Goal: Task Accomplishment & Management: Manage account settings

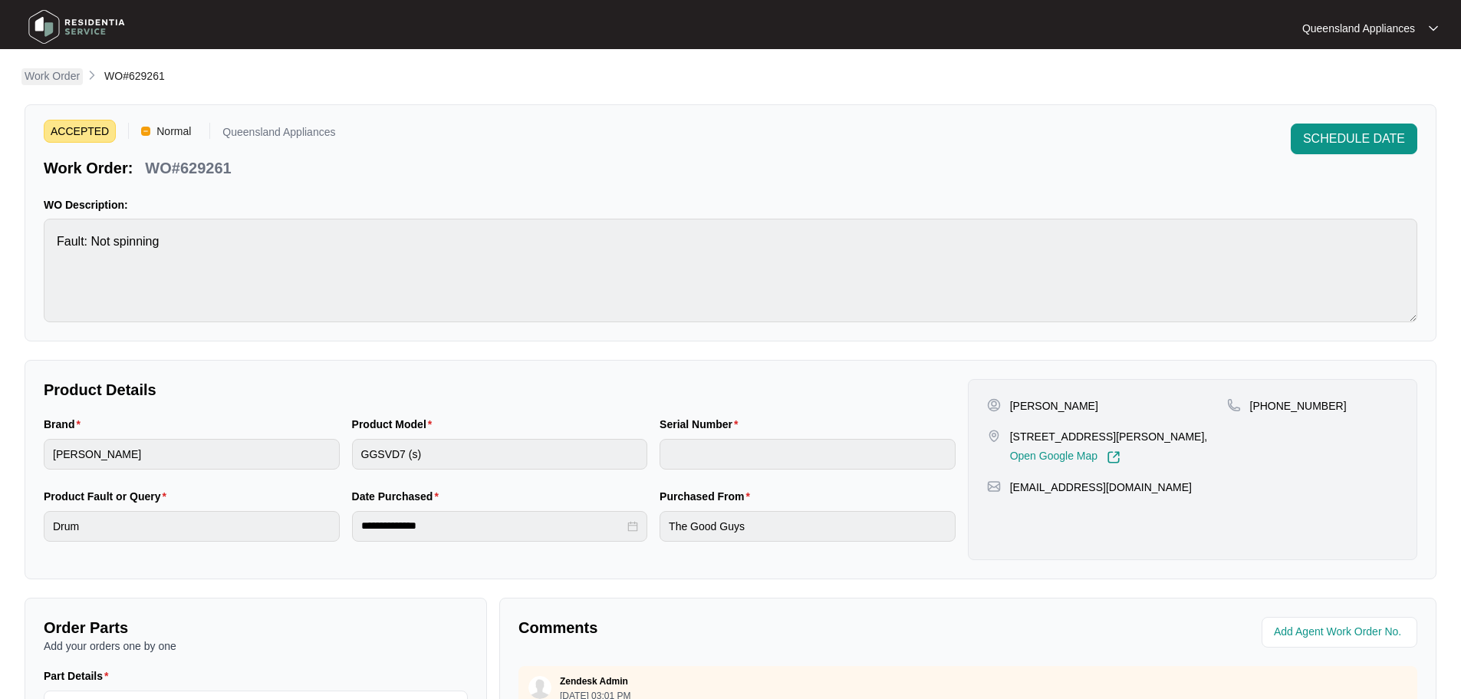
click at [41, 80] on p "Work Order" at bounding box center [52, 75] width 55 height 15
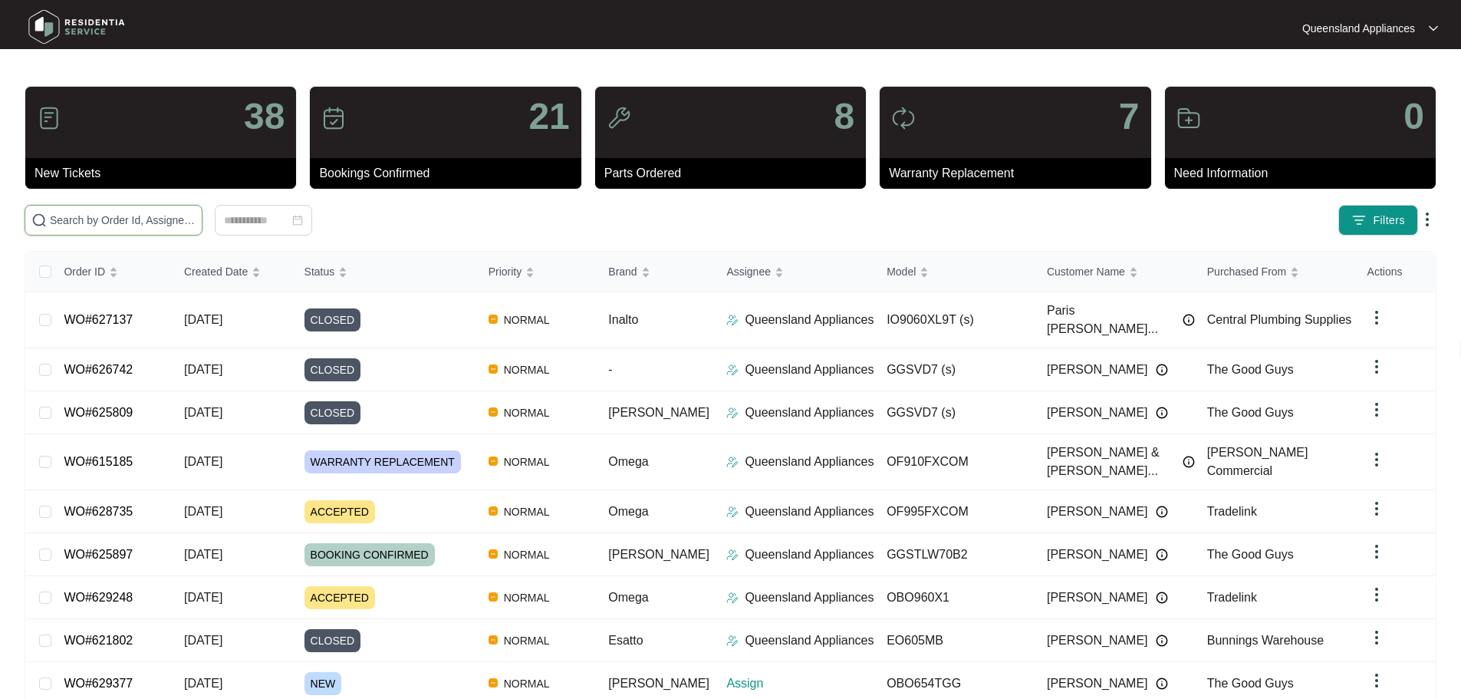
click at [183, 214] on input "text" at bounding box center [123, 220] width 146 height 17
paste input "629377"
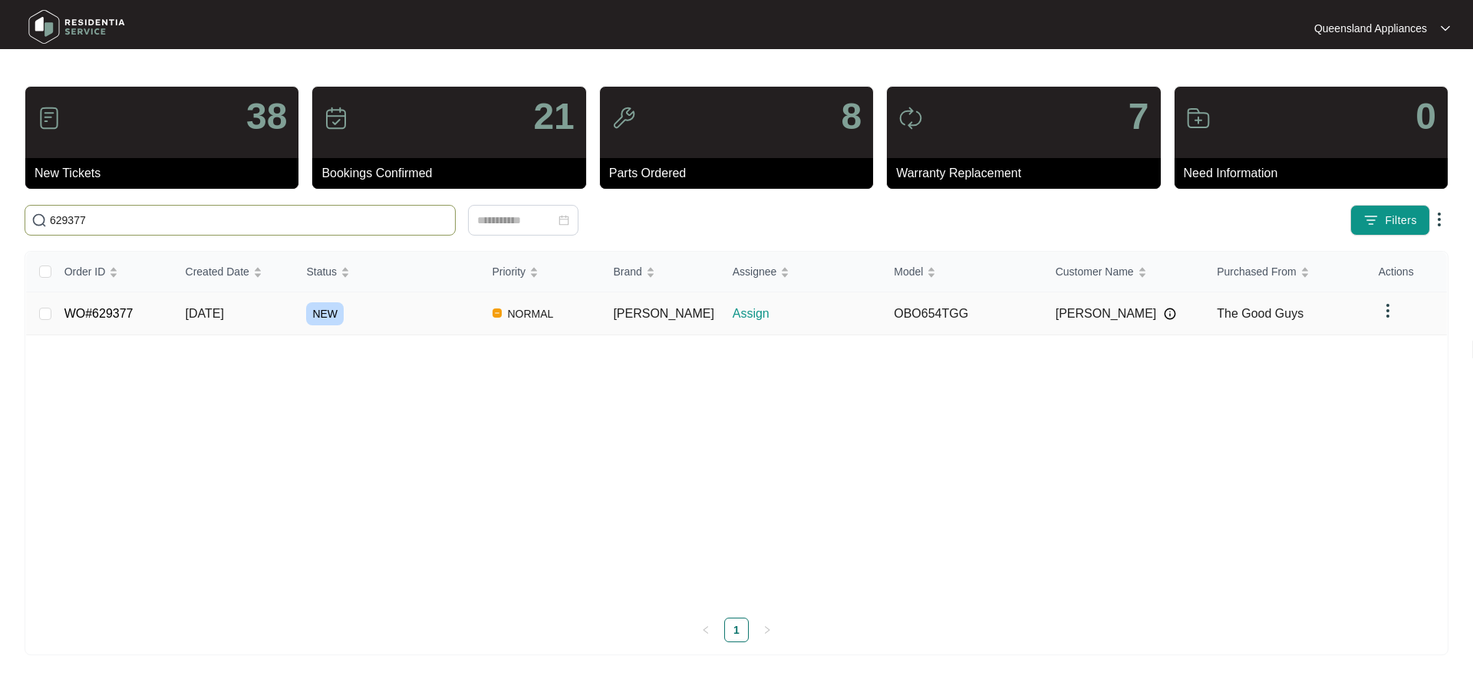
type input "629377"
click at [390, 327] on td "NEW" at bounding box center [387, 313] width 186 height 43
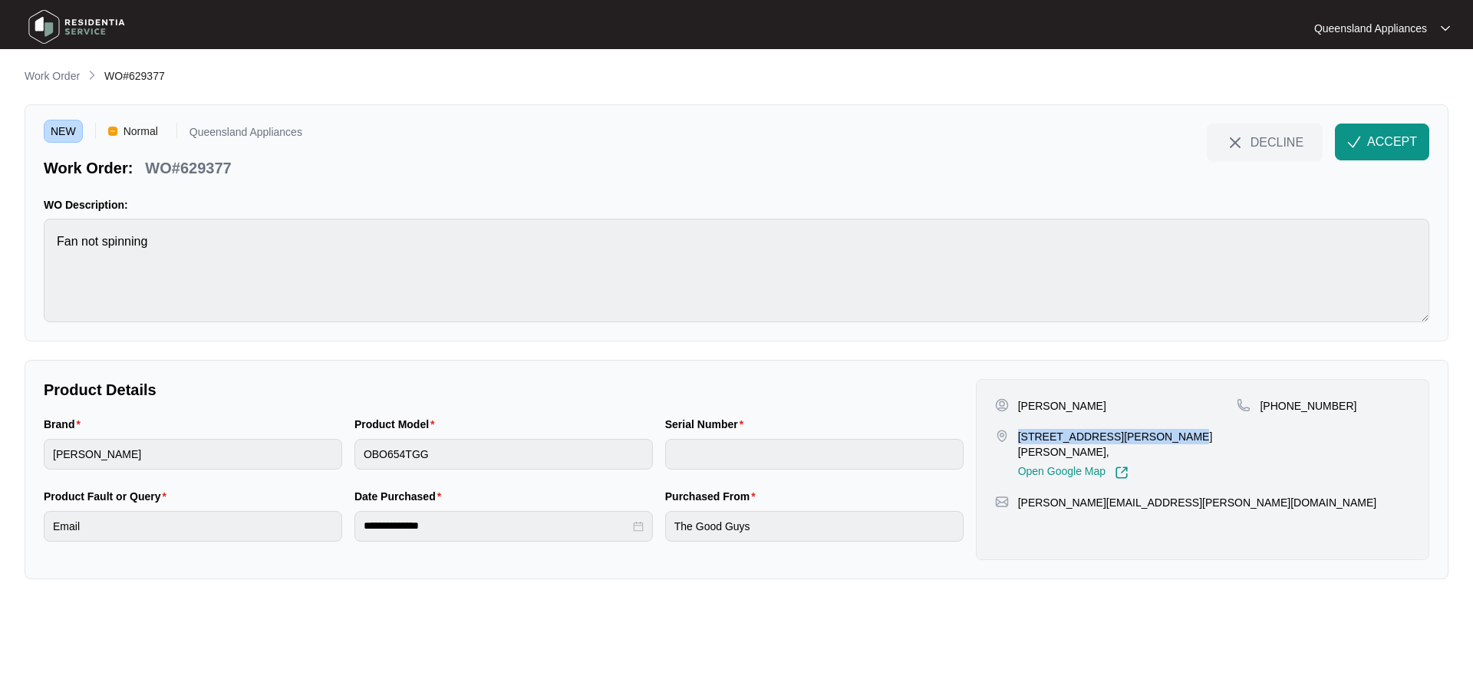
drag, startPoint x: 1018, startPoint y: 433, endPoint x: 1154, endPoint y: 434, distance: 136.5
click at [718, 434] on p "[STREET_ADDRESS][PERSON_NAME][PERSON_NAME]," at bounding box center [1127, 444] width 219 height 31
copy p "8 Grevillea Pl, [PERSON_NAME] Do"
drag, startPoint x: 1276, startPoint y: 405, endPoint x: 1347, endPoint y: 410, distance: 70.7
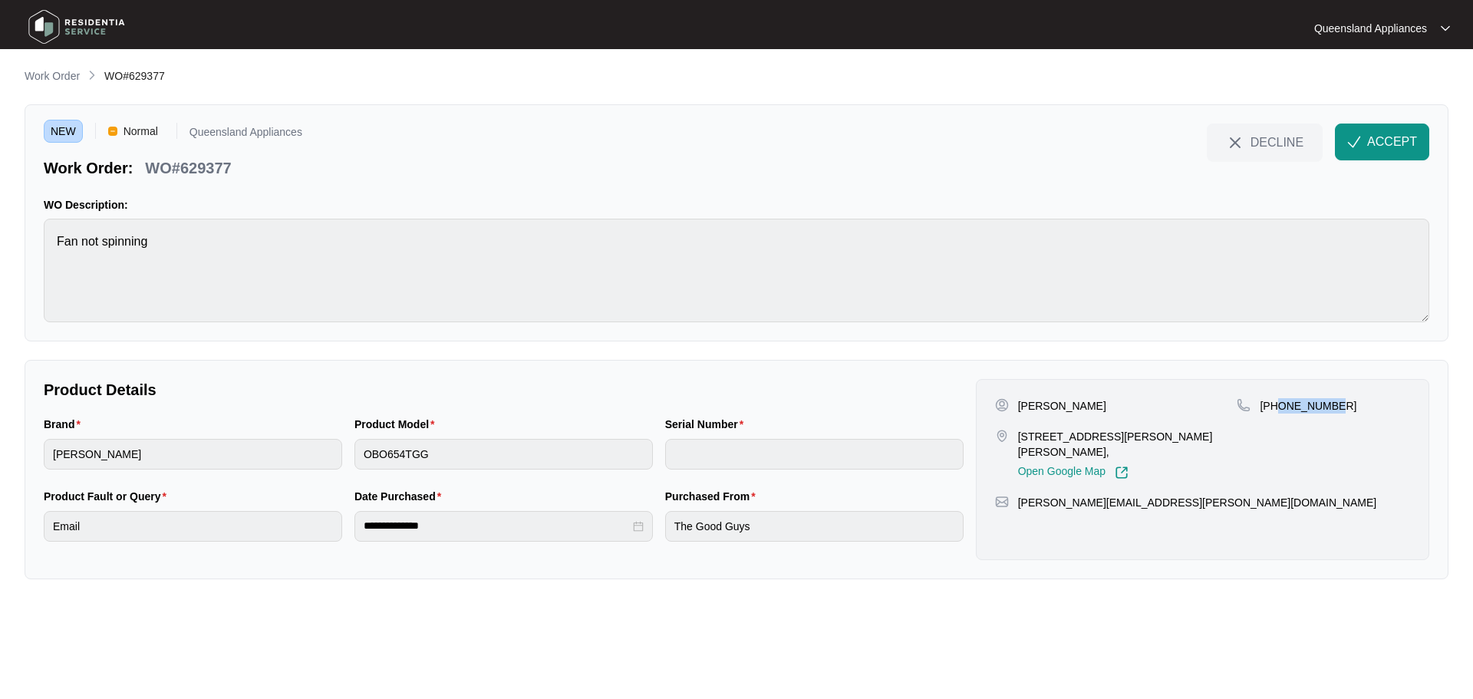
click at [718, 410] on div "[PHONE_NUMBER]" at bounding box center [1322, 405] width 173 height 15
copy p "432718264"
click at [718, 140] on span "ACCEPT" at bounding box center [1392, 142] width 50 height 18
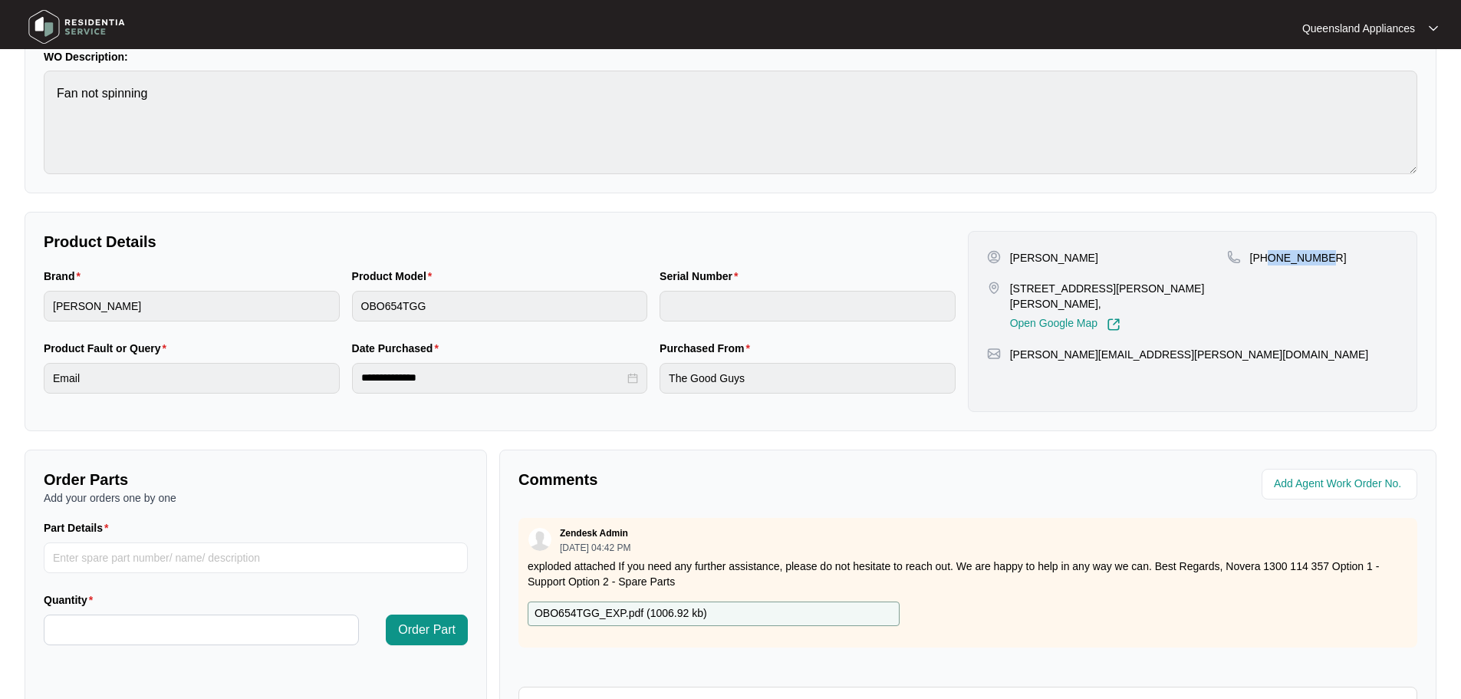
scroll to position [12, 0]
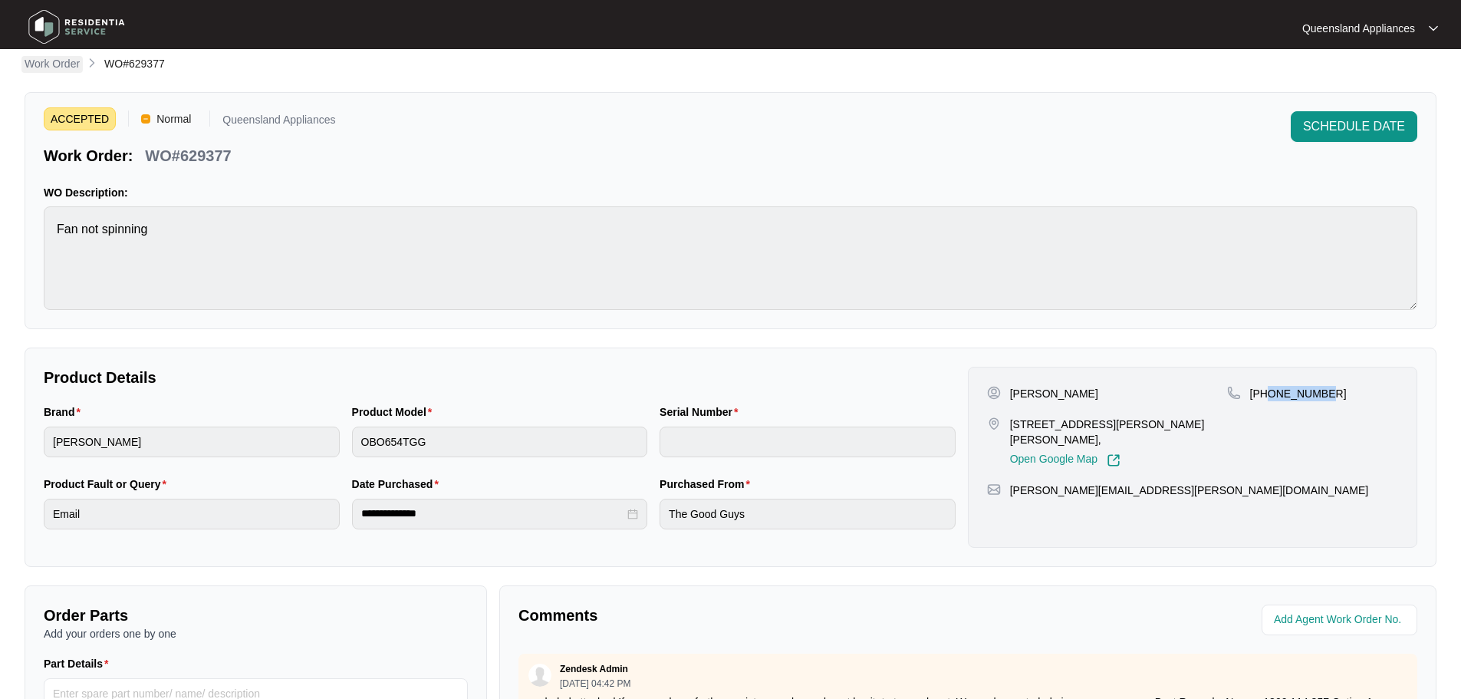
click at [64, 71] on p "Work Order" at bounding box center [52, 63] width 55 height 15
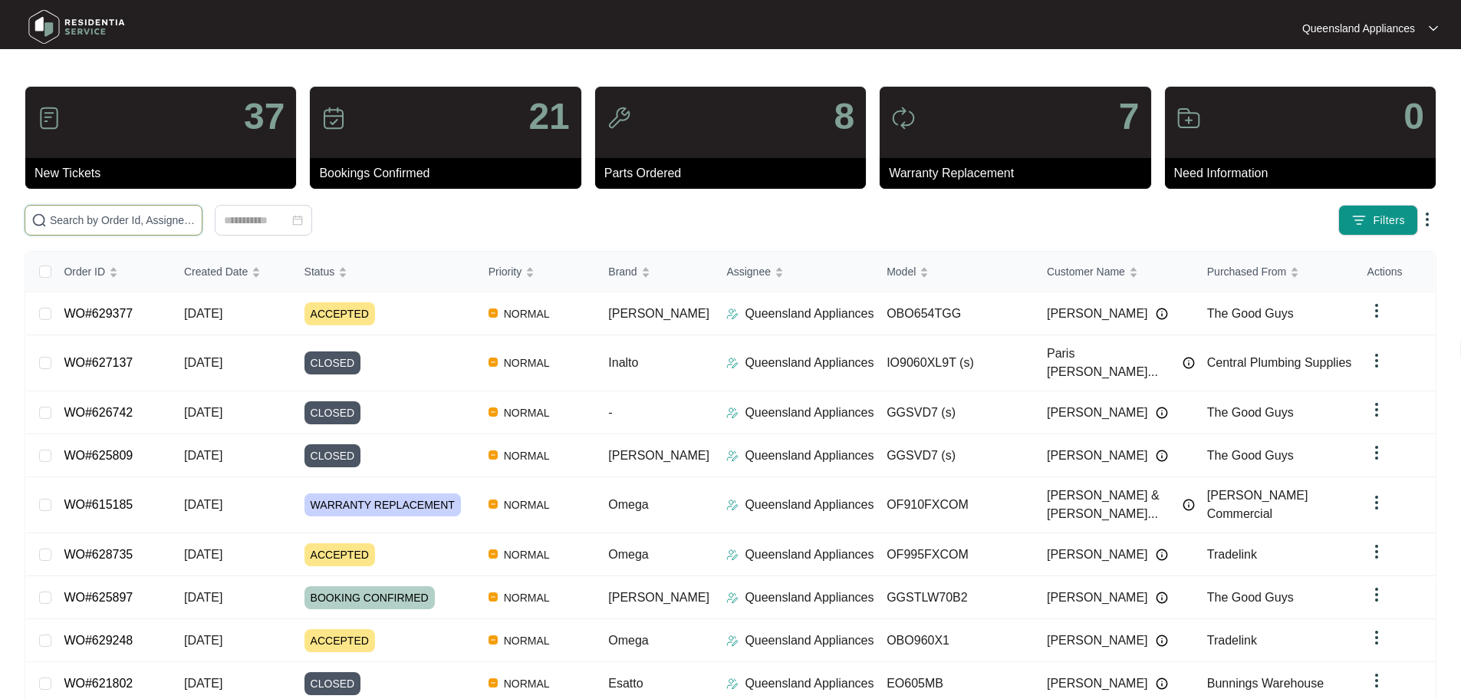
drag, startPoint x: 166, startPoint y: 212, endPoint x: 176, endPoint y: 216, distance: 11.7
click at [166, 212] on input "text" at bounding box center [123, 220] width 146 height 17
paste input "625535"
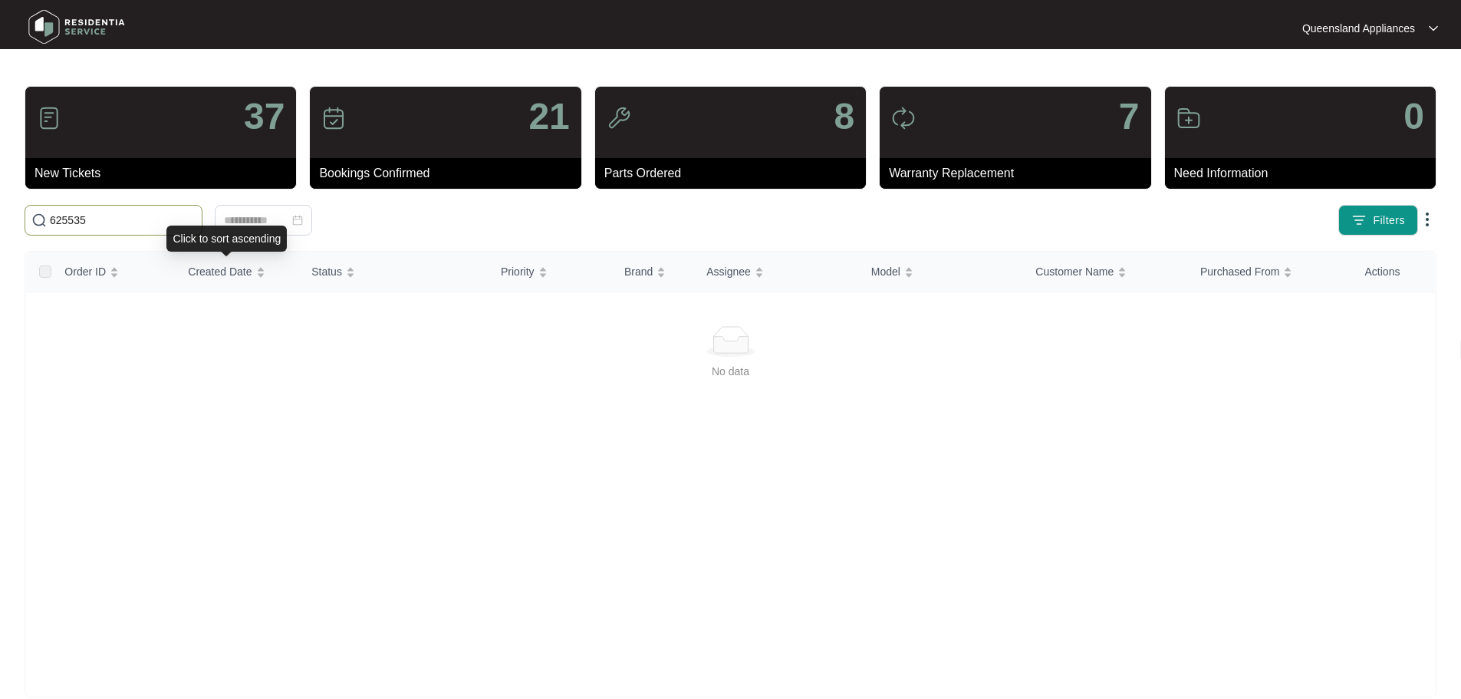
click at [191, 211] on span "625535" at bounding box center [114, 220] width 178 height 31
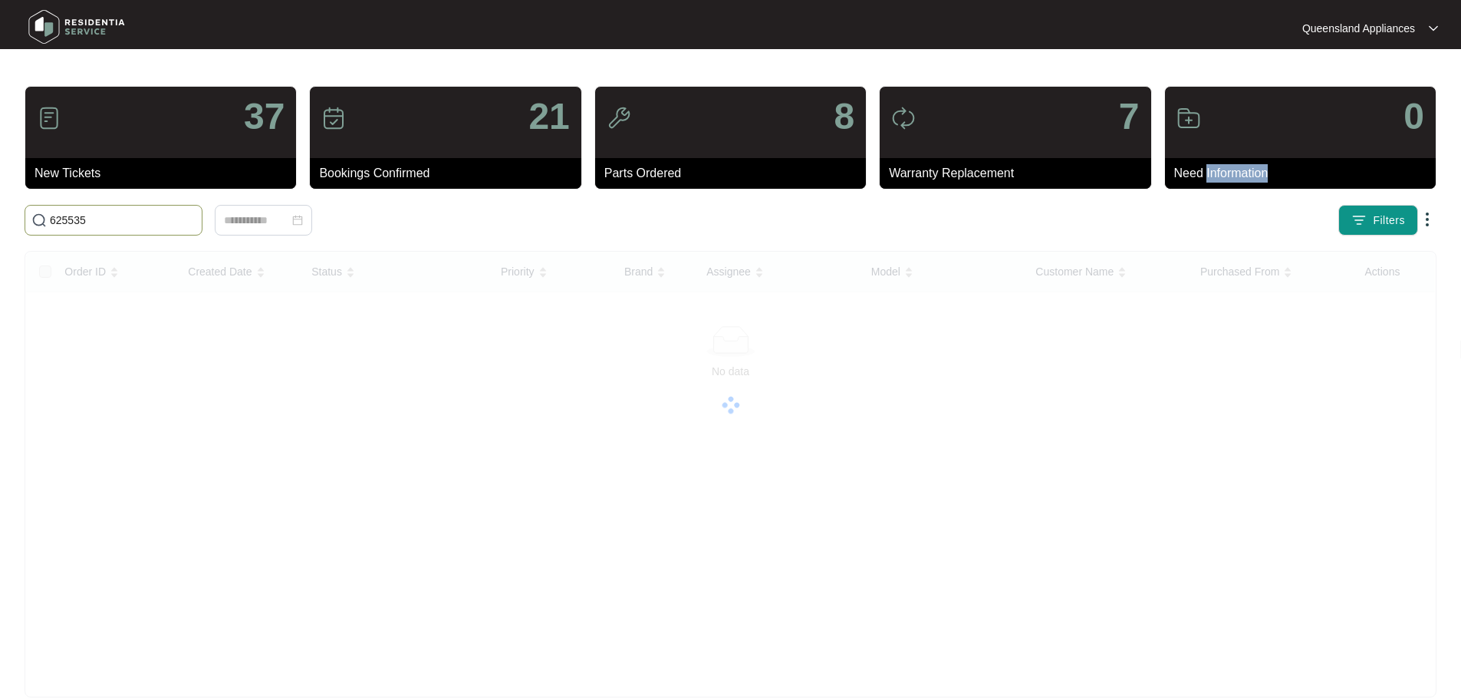
click at [191, 211] on span "625535" at bounding box center [114, 220] width 178 height 31
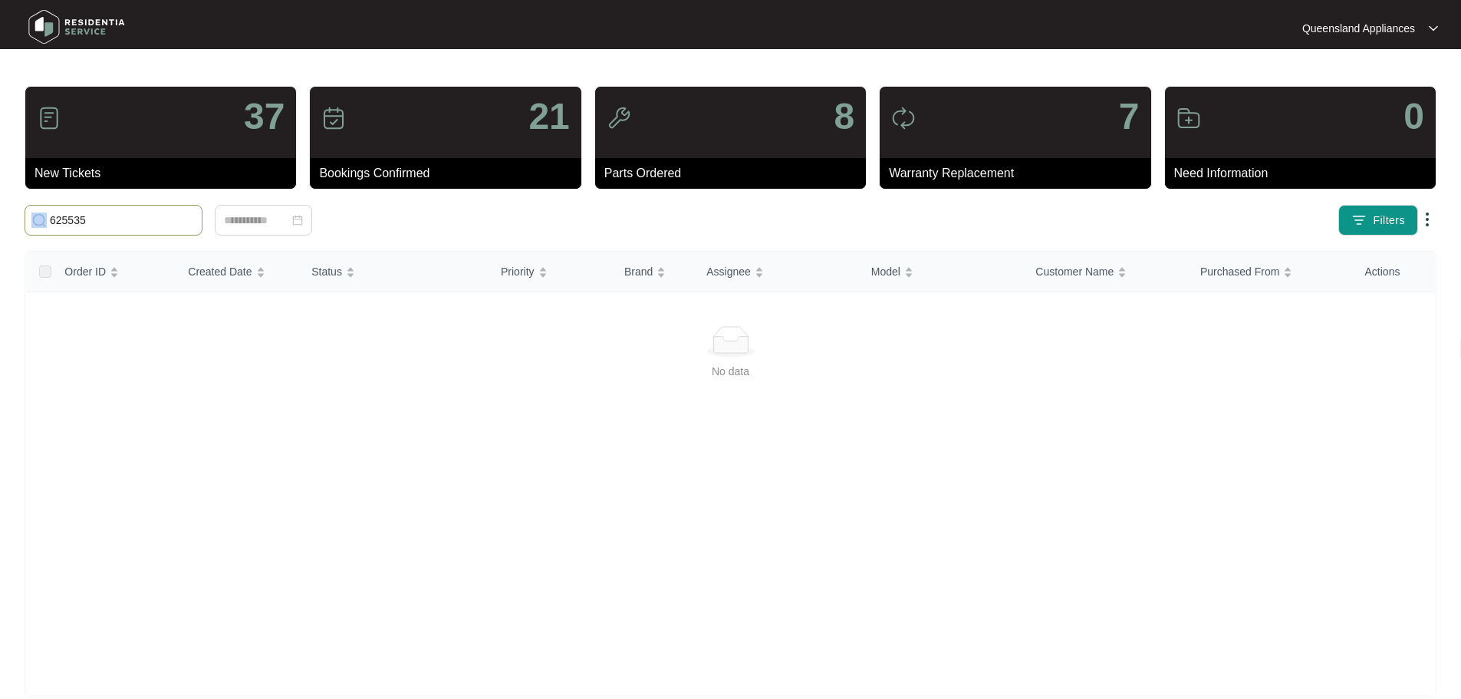
click at [191, 211] on span "625535" at bounding box center [114, 220] width 178 height 31
drag, startPoint x: 116, startPoint y: 222, endPoint x: 0, endPoint y: 225, distance: 115.9
click at [0, 225] on main "37 New Tickets 21 Bookings Confirmed 8 Parts Ordered 7 Warranty Replacement 0 N…" at bounding box center [730, 361] width 1461 height 722
paste input "[STREET_ADDRESS]"
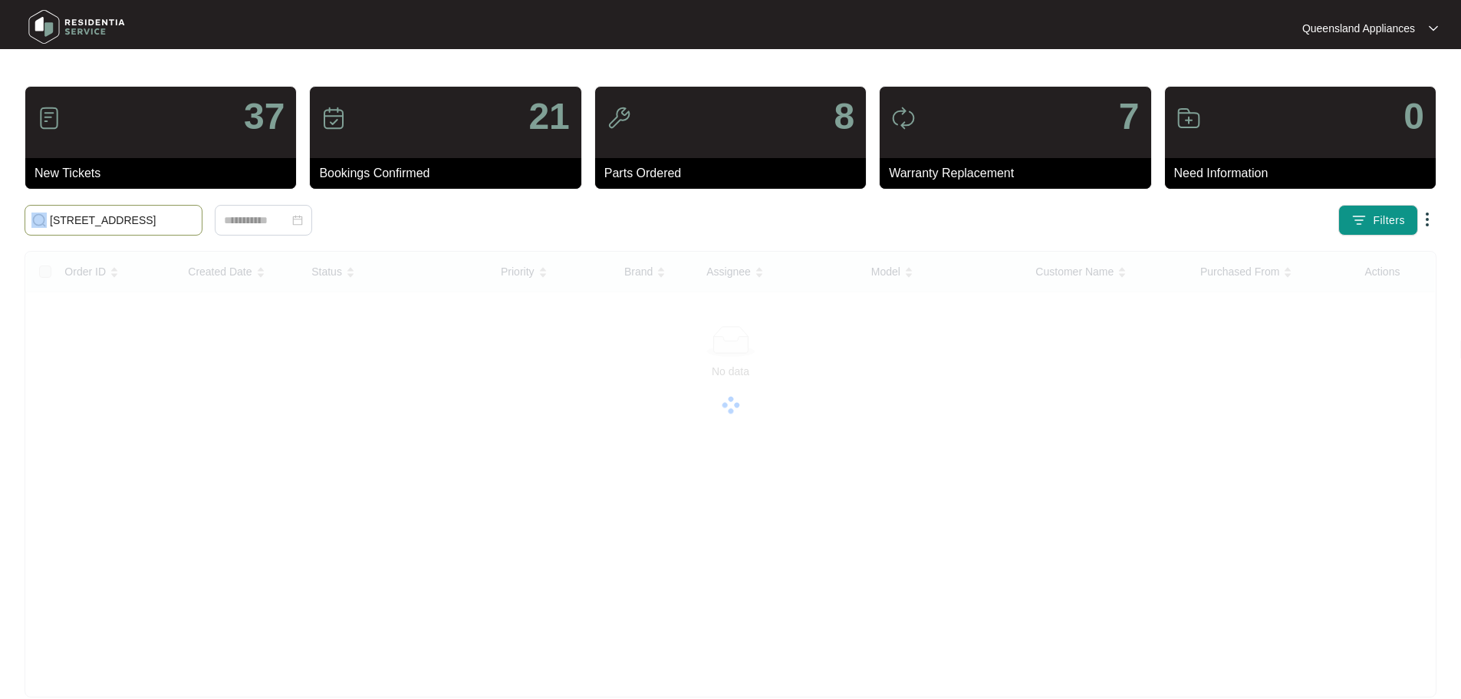
drag, startPoint x: 48, startPoint y: 218, endPoint x: 155, endPoint y: 224, distance: 107.5
click at [154, 224] on span "[STREET_ADDRESS]" at bounding box center [114, 220] width 178 height 31
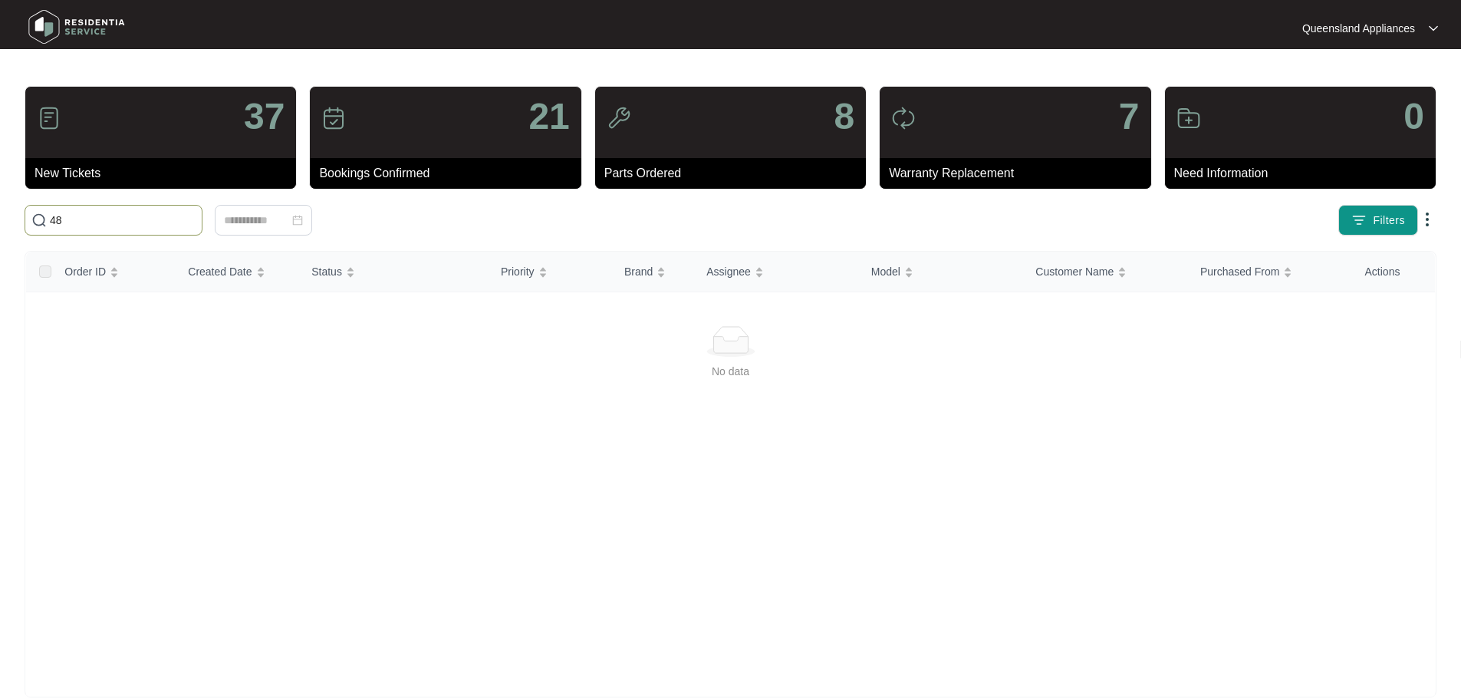
type input "4"
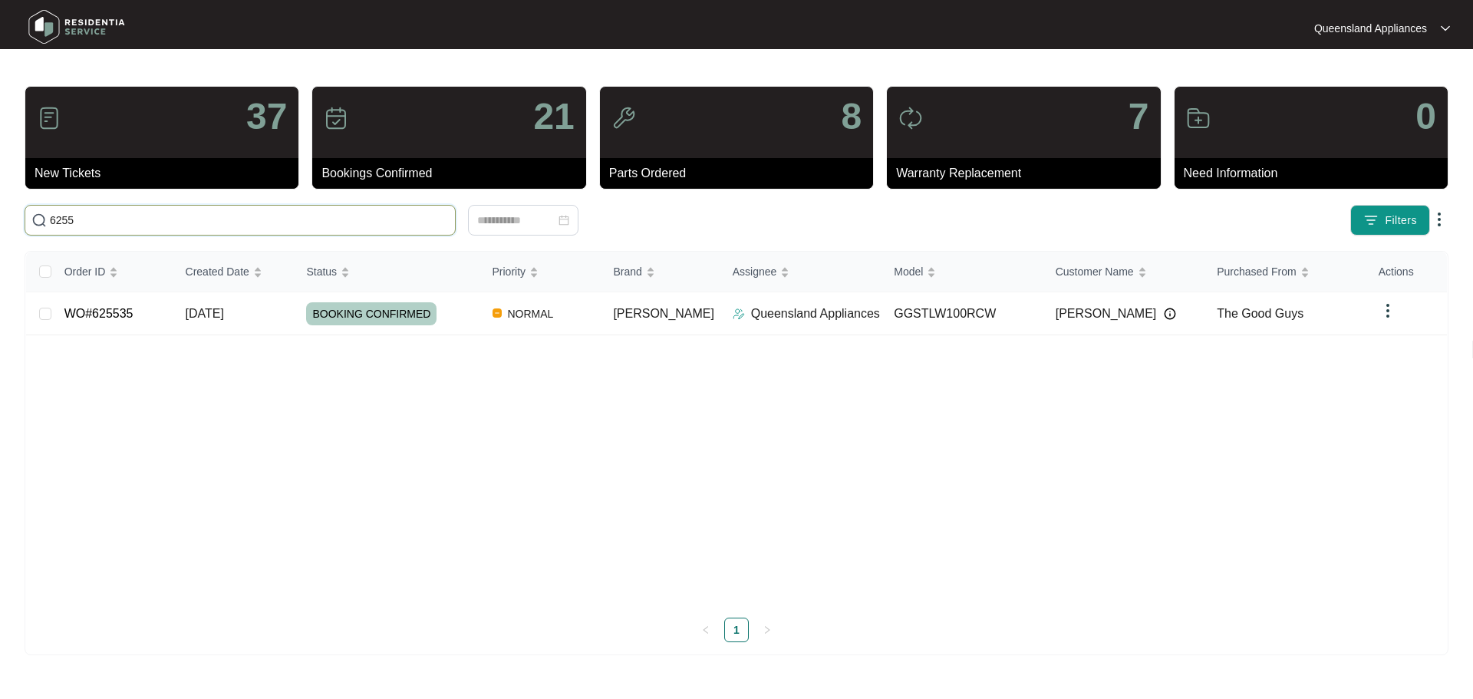
click at [293, 220] on input "6255" at bounding box center [249, 220] width 399 height 17
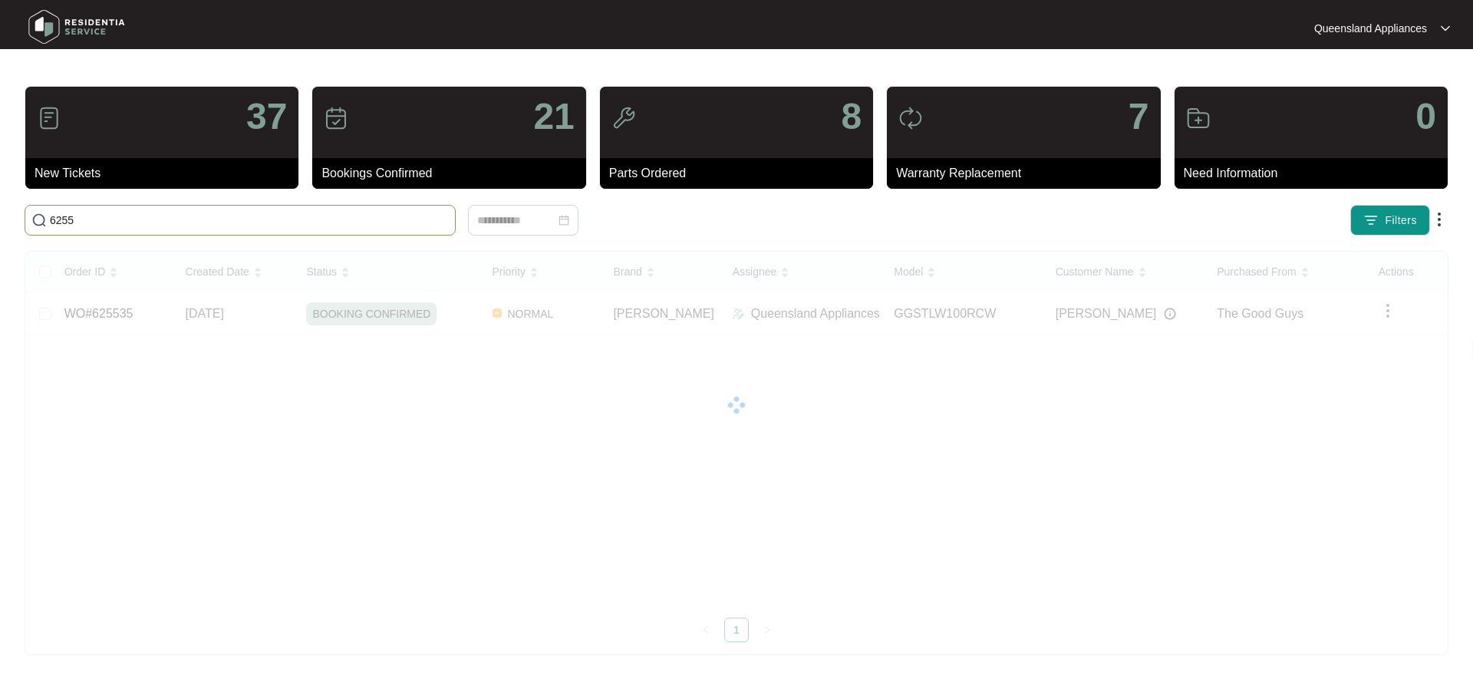
click at [293, 220] on input "6255" at bounding box center [249, 220] width 399 height 17
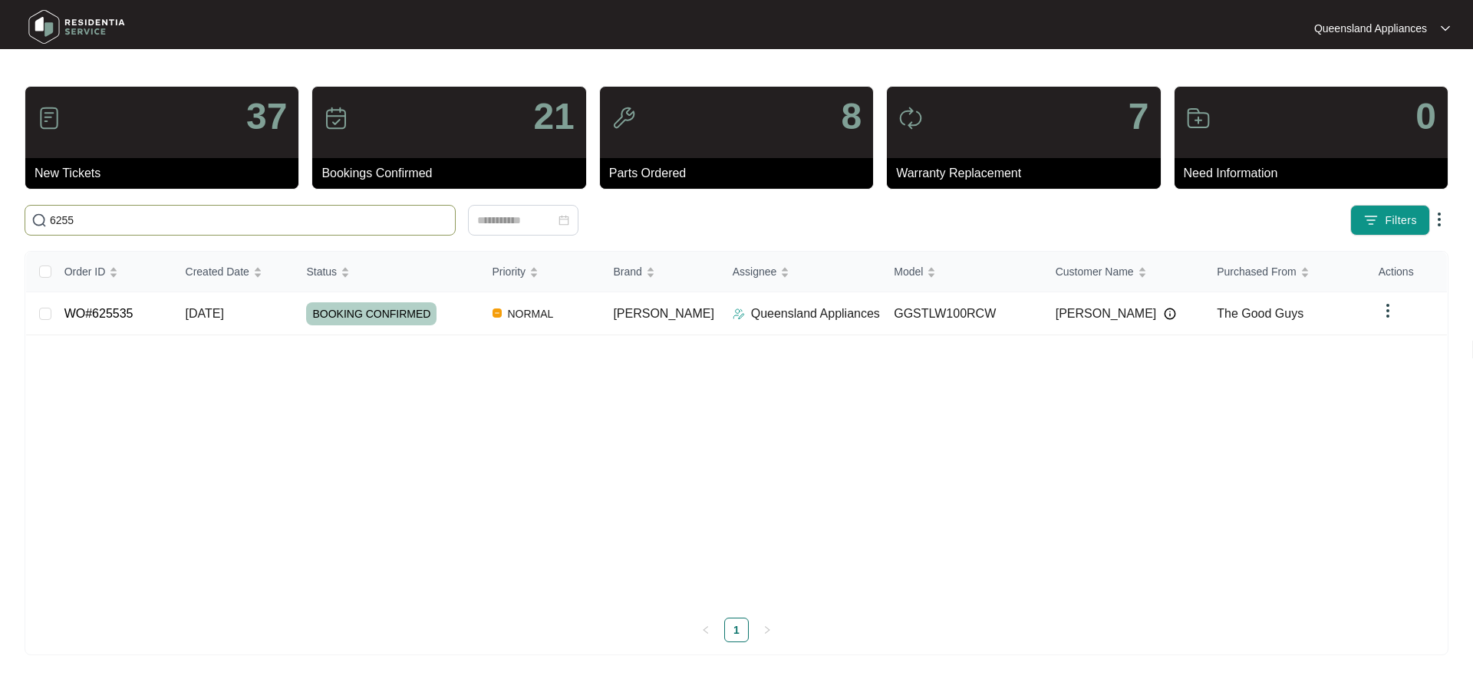
paste input "124"
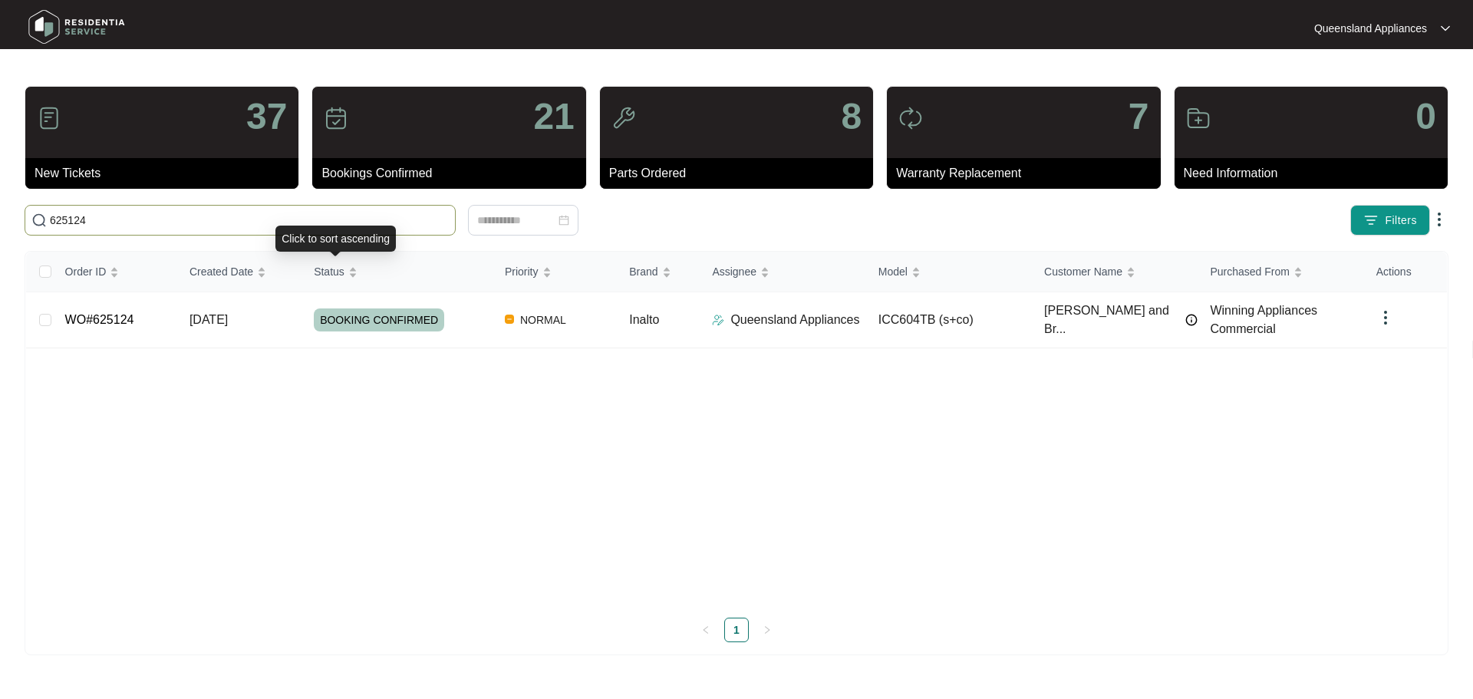
click at [357, 229] on div "Click to sort ascending" at bounding box center [335, 238] width 120 height 26
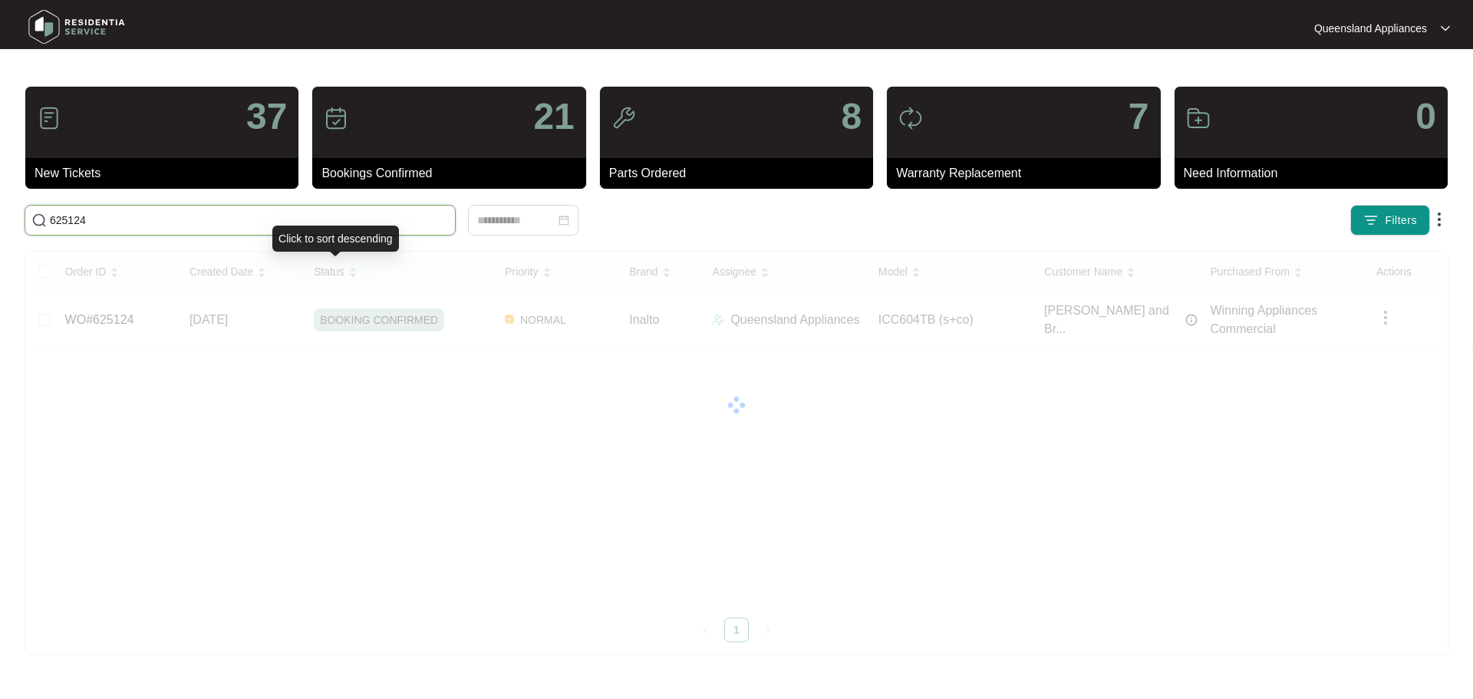
click at [358, 222] on input "625124" at bounding box center [249, 220] width 399 height 17
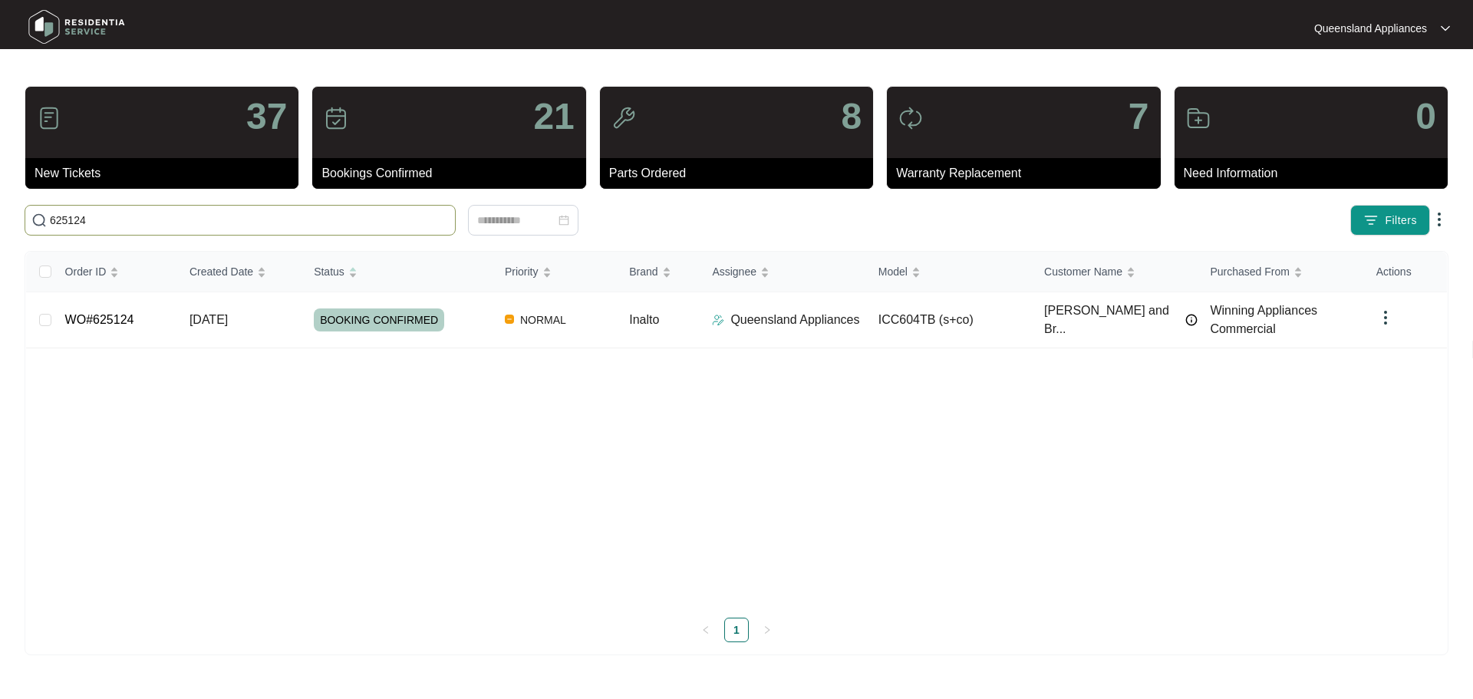
click at [358, 222] on input "625124" at bounding box center [249, 220] width 399 height 17
paste input "627722"
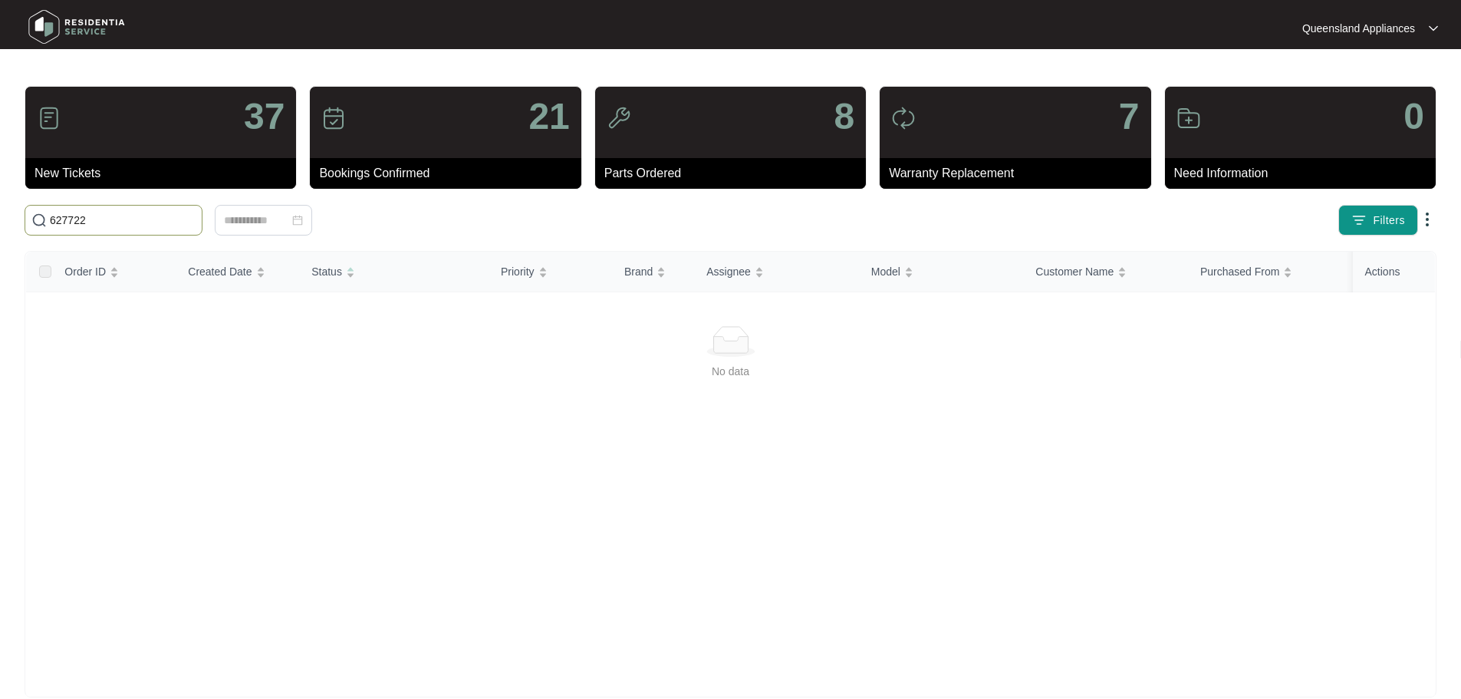
click at [53, 222] on input "627722" at bounding box center [123, 220] width 146 height 17
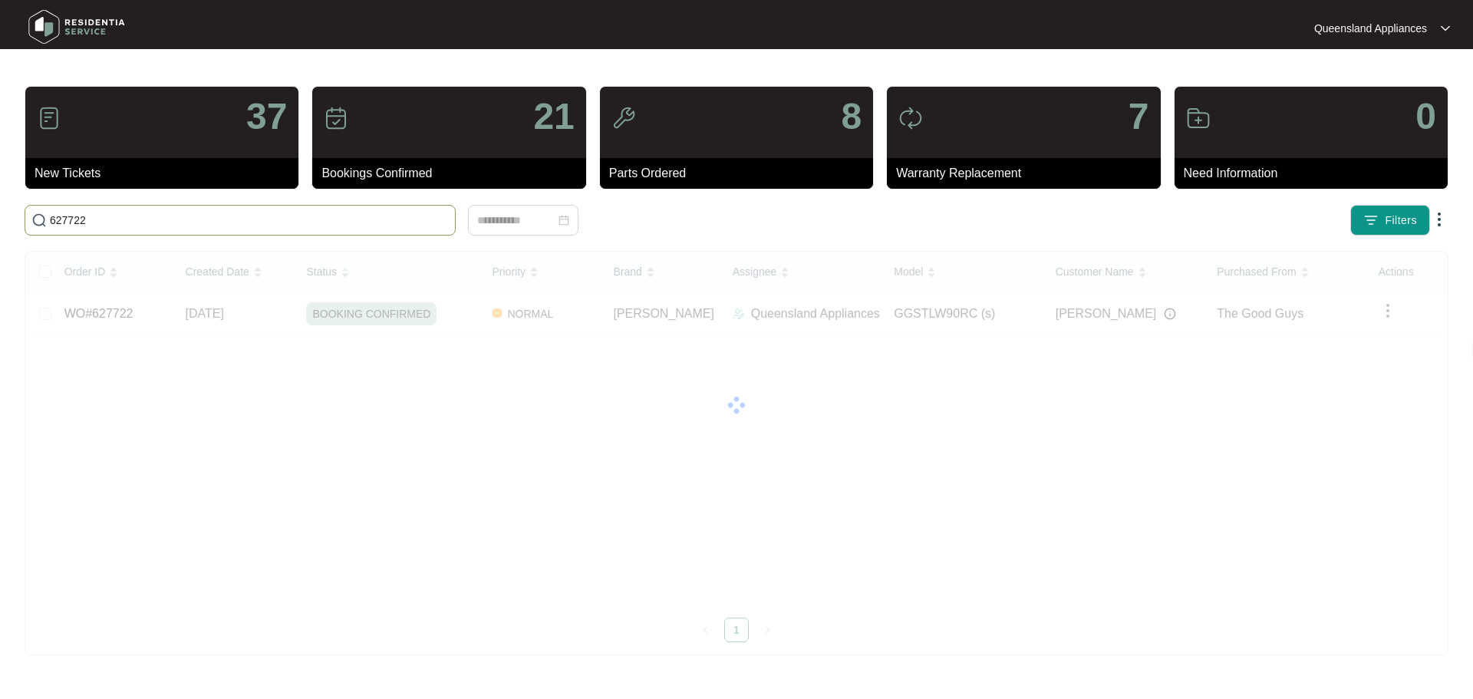
click at [266, 218] on input "627722" at bounding box center [249, 220] width 399 height 17
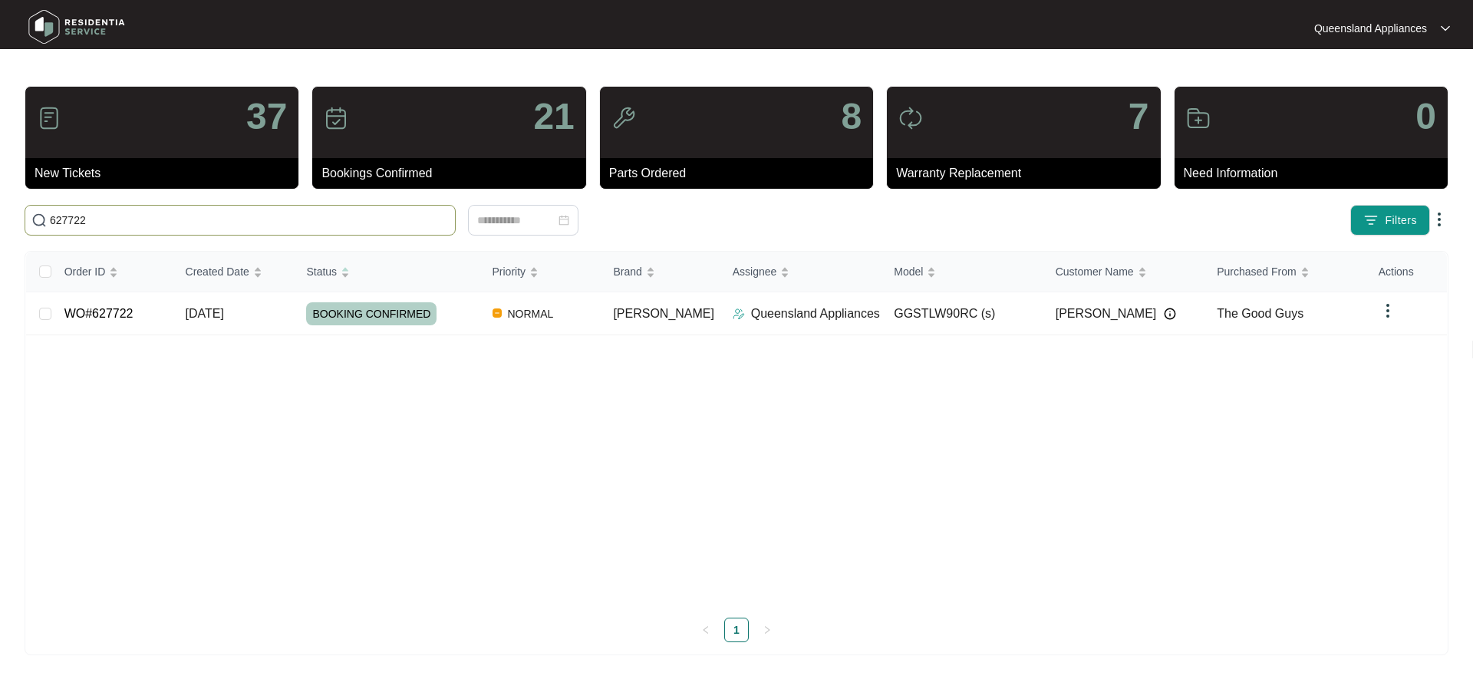
paste input "8967"
type input "628967"
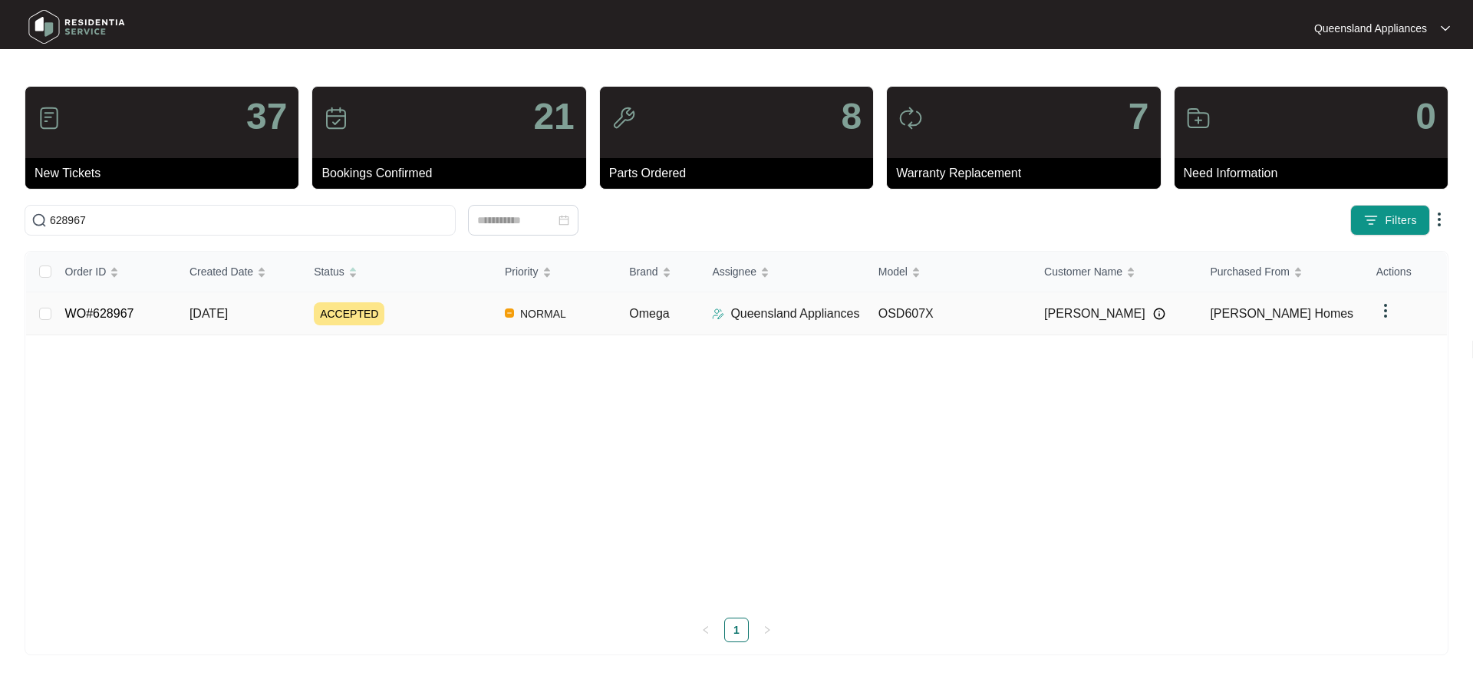
click at [424, 324] on td "ACCEPTED" at bounding box center [396, 313] width 191 height 43
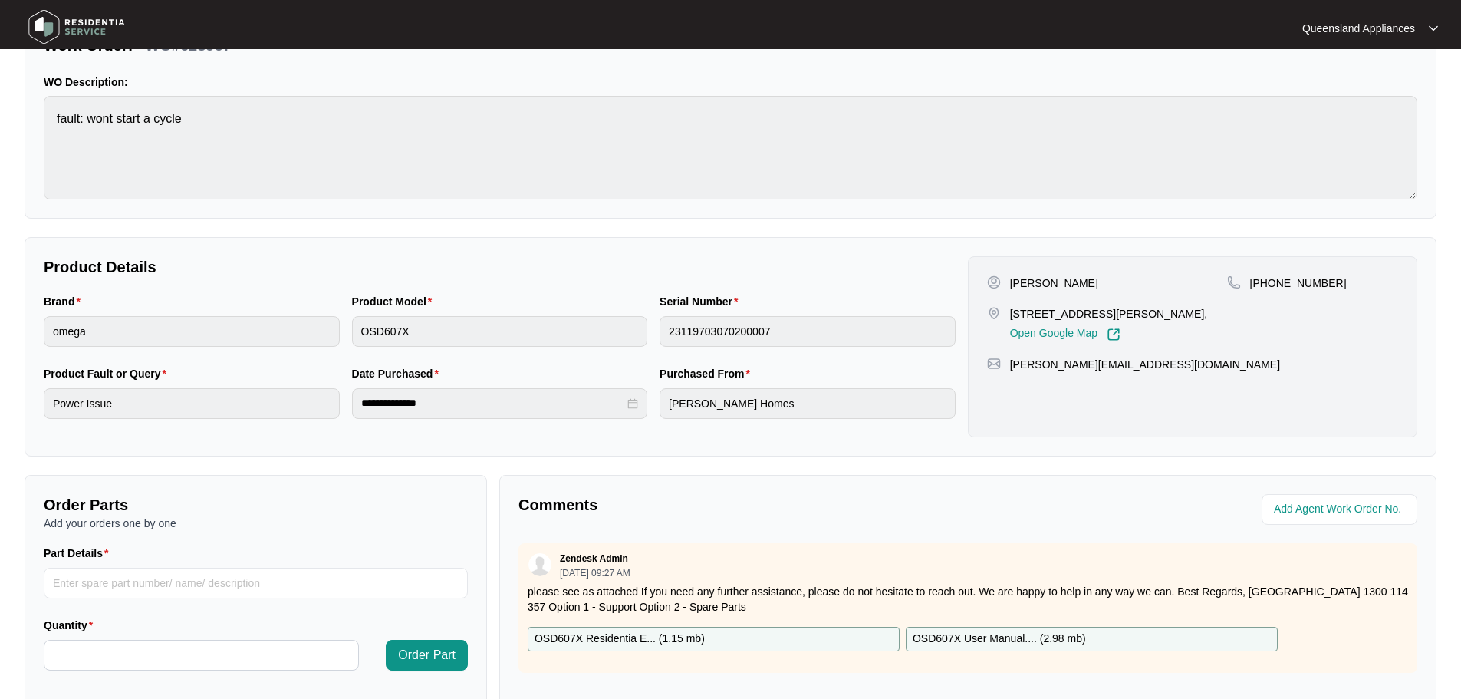
scroll to position [12, 0]
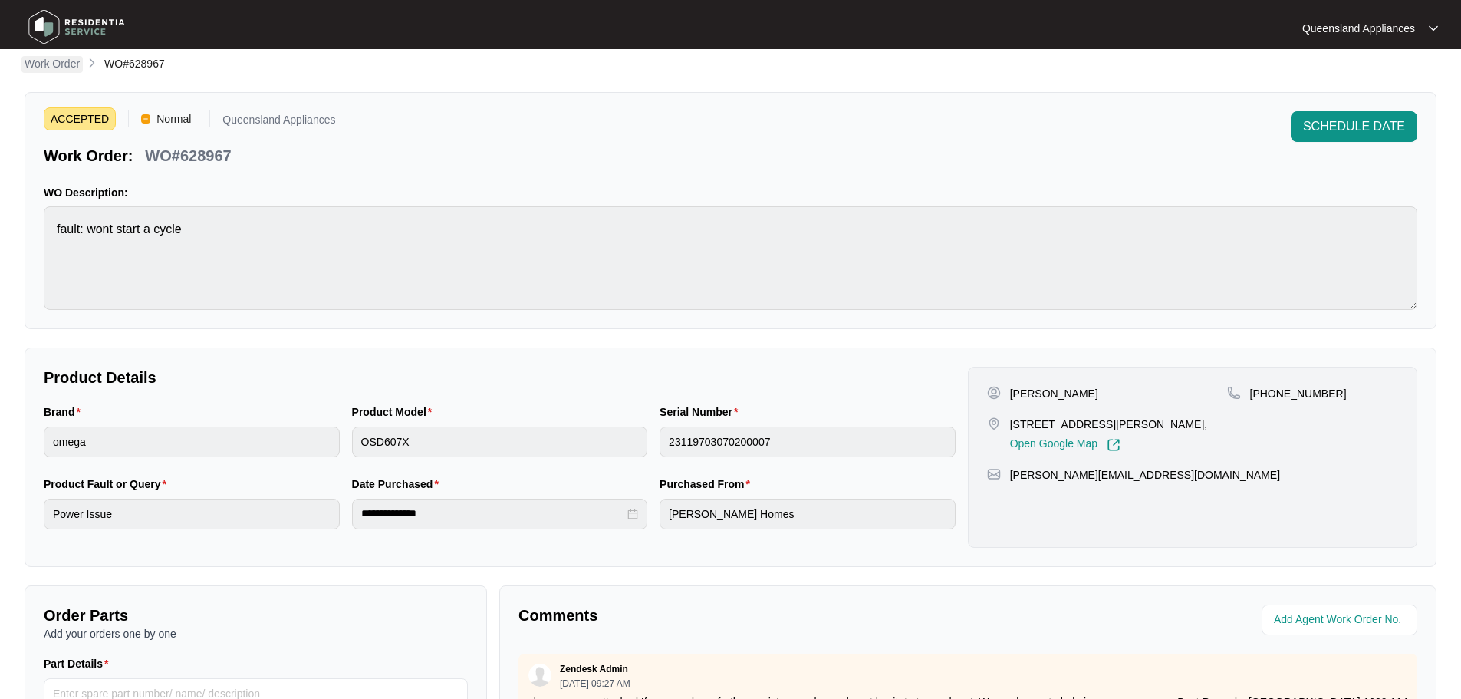
click at [28, 65] on p "Work Order" at bounding box center [52, 63] width 55 height 15
click at [44, 51] on div at bounding box center [195, 28] width 357 height 48
click at [36, 59] on p "Work Order" at bounding box center [52, 63] width 55 height 15
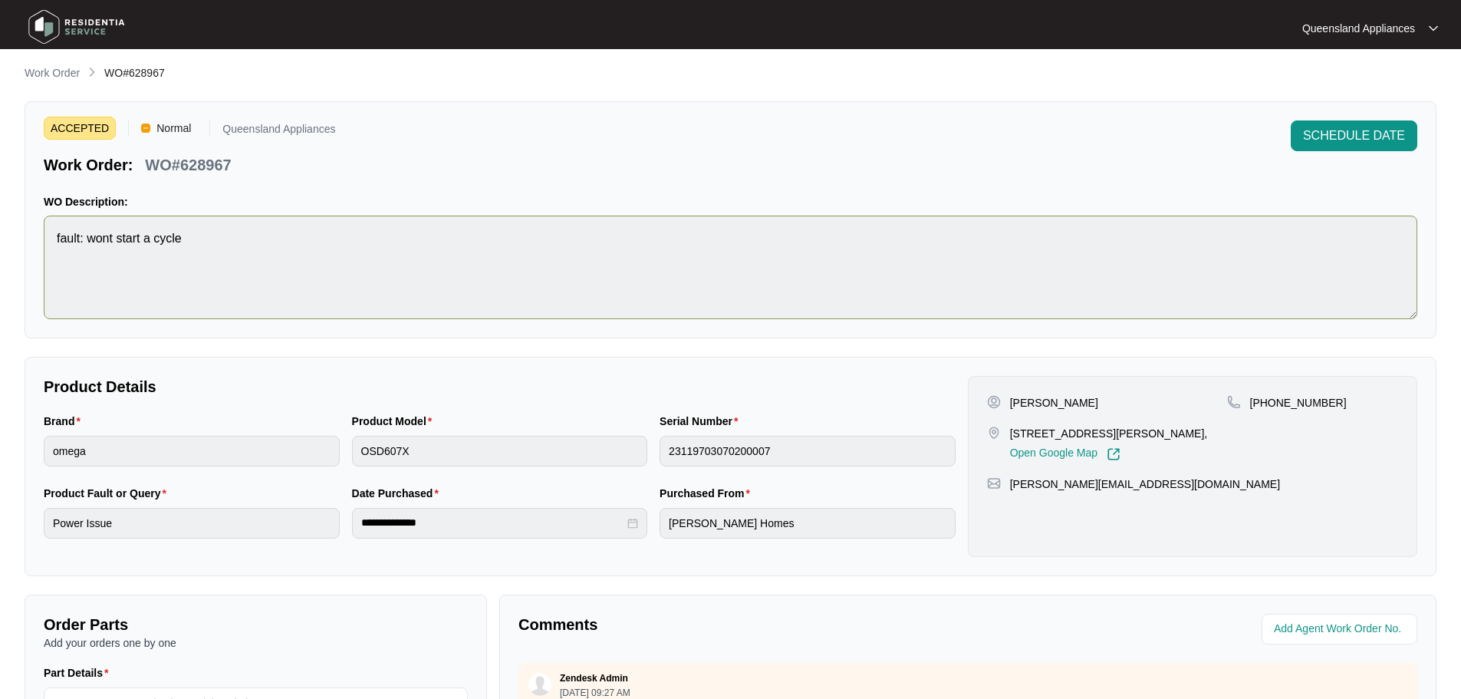
scroll to position [0, 0]
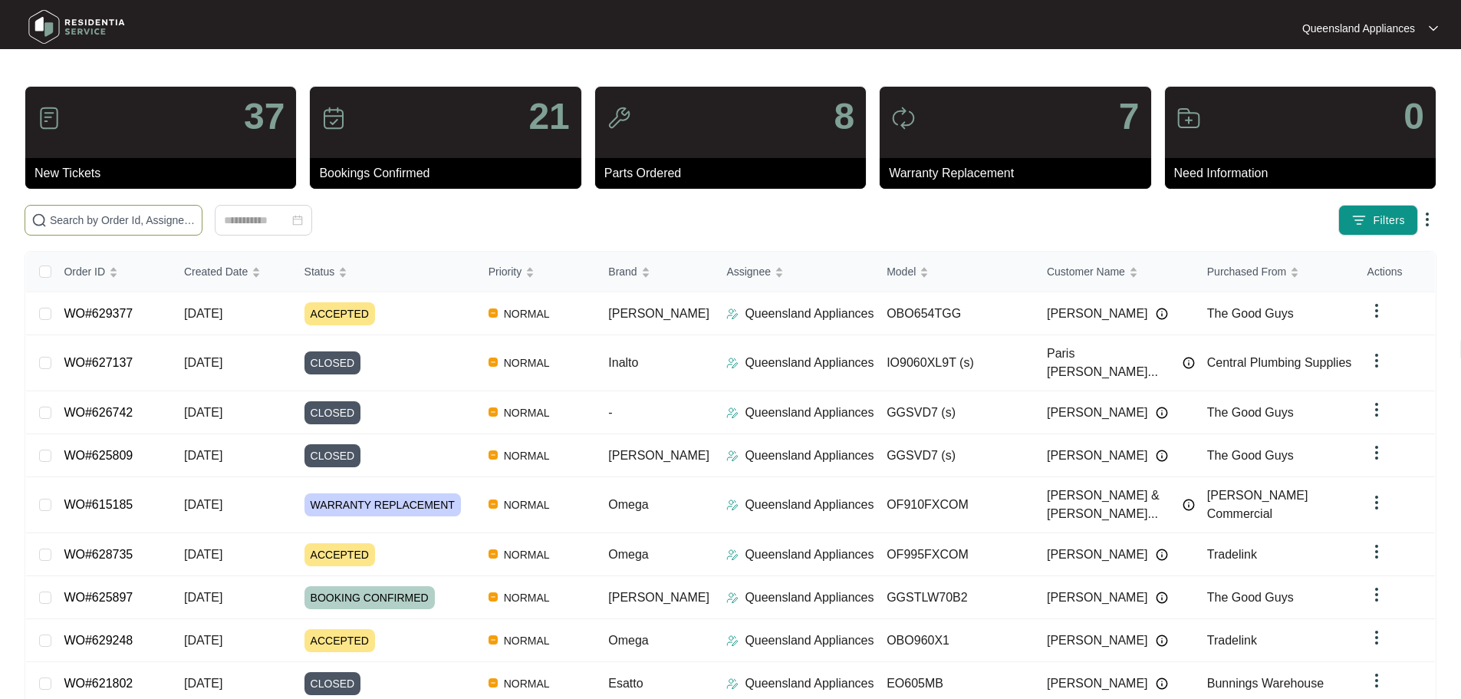
click at [202, 229] on span at bounding box center [114, 220] width 178 height 31
paste input "615185"
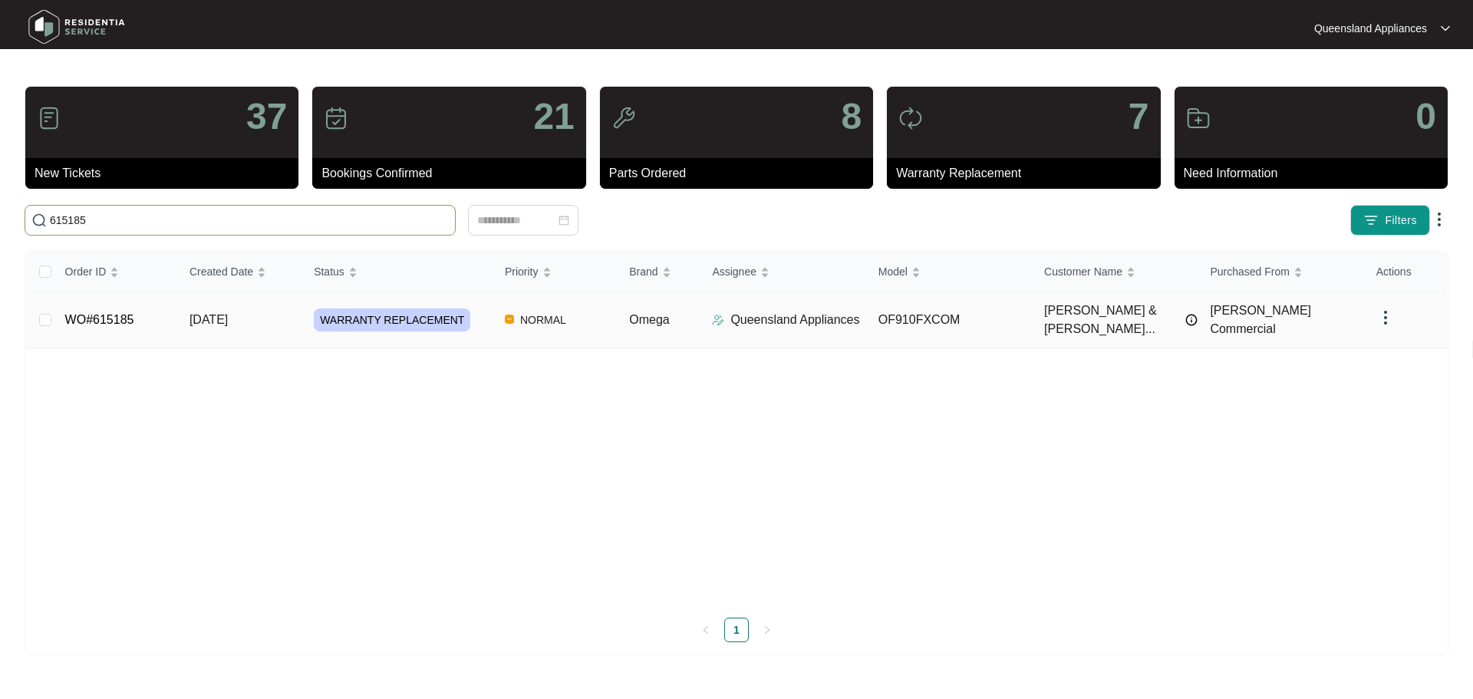
type input "615185"
click at [282, 314] on td "[DATE]" at bounding box center [239, 320] width 124 height 56
